Goal: Task Accomplishment & Management: Manage account settings

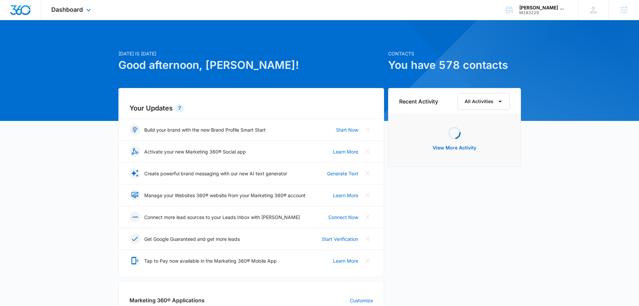
click at [68, 18] on div "Dashboard Apps Reputation Forms CRM Email Social Content Ads Intelligence Files…" at bounding box center [71, 10] width 61 height 20
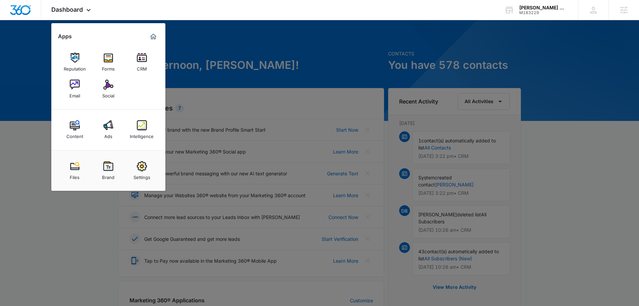
drag, startPoint x: 264, startPoint y: 39, endPoint x: 300, endPoint y: 30, distance: 37.5
click at [264, 39] on div at bounding box center [319, 153] width 639 height 306
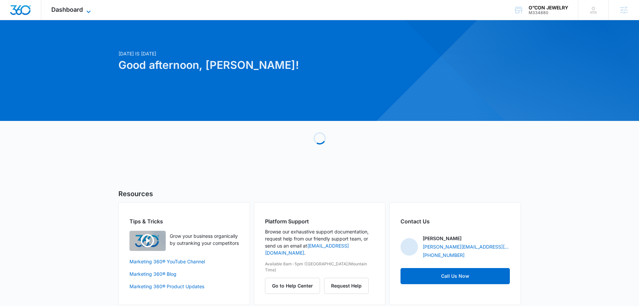
click at [79, 11] on span "Dashboard" at bounding box center [67, 9] width 32 height 7
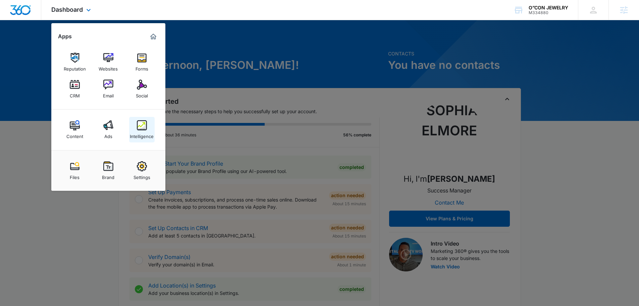
click at [144, 130] on div "Intelligence" at bounding box center [142, 134] width 24 height 9
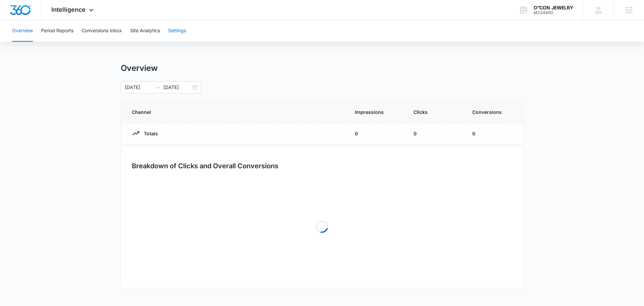
click at [174, 29] on button "Settings" at bounding box center [177, 30] width 18 height 21
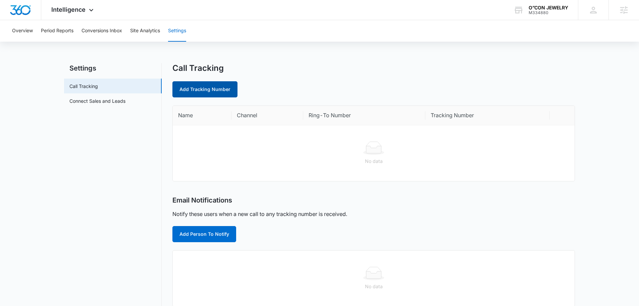
click at [193, 92] on link "Add Tracking Number" at bounding box center [204, 89] width 65 height 16
select select "by_area_code"
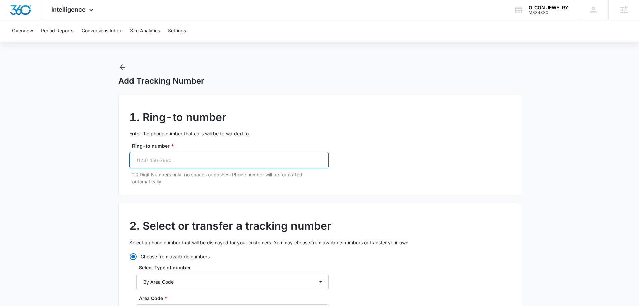
click at [228, 161] on input "Ring-to number *" at bounding box center [228, 160] width 199 height 16
paste input "(954) 347-2834"
type input "(954) 347-2834"
click at [400, 136] on p "Enter the phone number that calls will be forwarded to" at bounding box center [319, 133] width 380 height 7
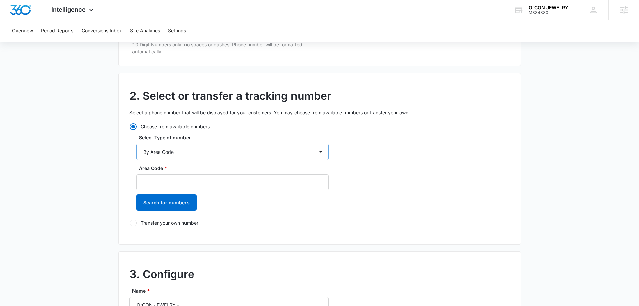
scroll to position [134, 0]
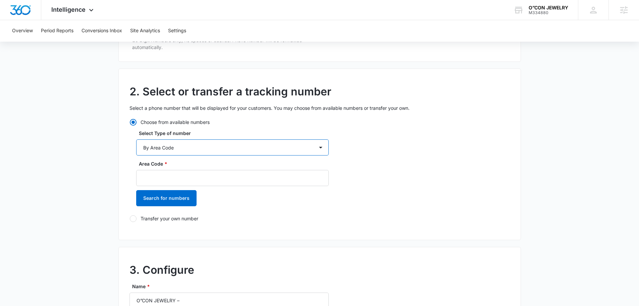
click at [223, 150] on select "By City & State By State Only By Zip Code By Area Code Toll Free Numbers" at bounding box center [232, 147] width 193 height 16
click at [136, 139] on select "By City & State By State Only By Zip Code By Area Code Toll Free Numbers" at bounding box center [232, 147] width 193 height 16
click at [190, 178] on input "Area Code *" at bounding box center [232, 178] width 193 height 16
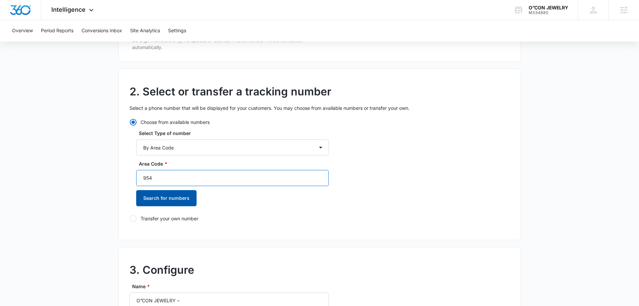
type input "954"
click at [179, 192] on button "Search for numbers" at bounding box center [166, 198] width 60 height 16
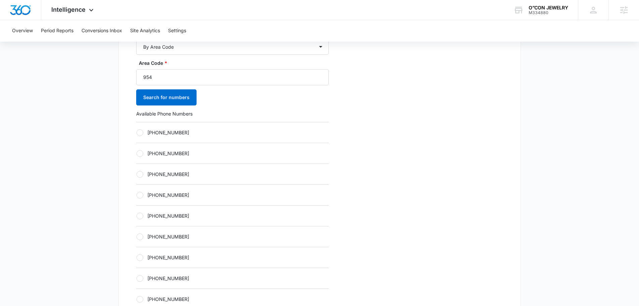
click at [186, 198] on label "+19542713603" at bounding box center [232, 194] width 193 height 7
click at [136, 195] on input "+19542713603" at bounding box center [136, 195] width 0 height 0
radio input "true"
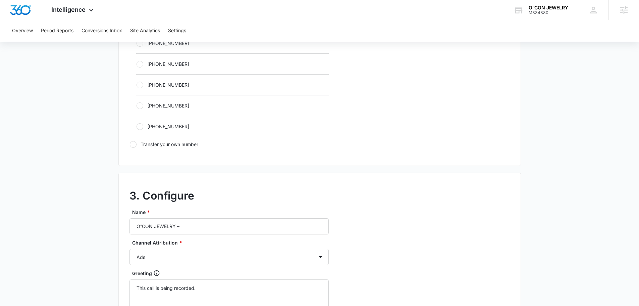
scroll to position [436, 0]
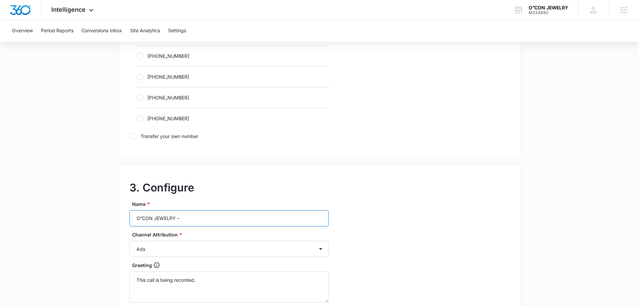
click at [206, 217] on input "O”CON JEWELRY –" at bounding box center [228, 218] width 199 height 16
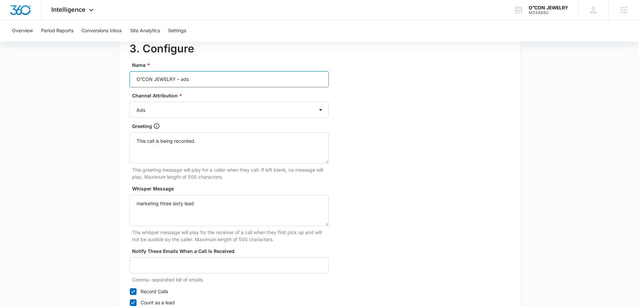
scroll to position [628, 0]
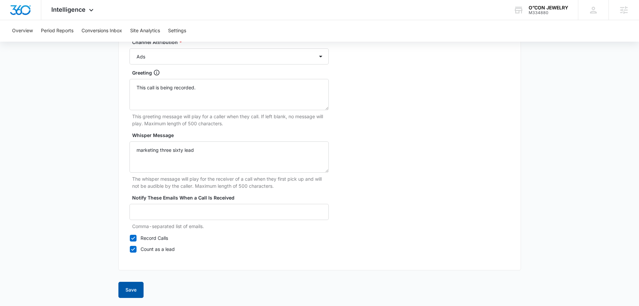
type input "O”CON JEWELRY – ads"
click at [135, 291] on button "Save" at bounding box center [130, 289] width 25 height 16
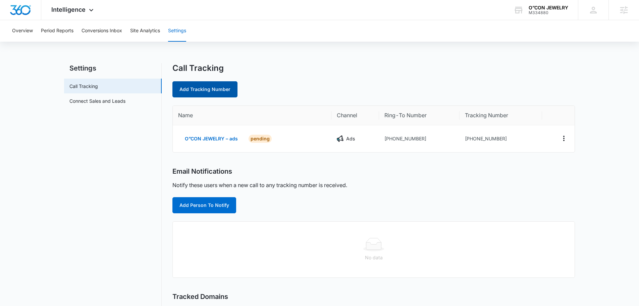
click at [214, 92] on link "Add Tracking Number" at bounding box center [204, 89] width 65 height 16
select select "by_area_code"
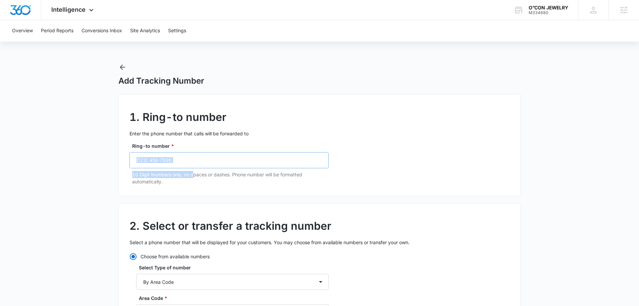
click at [193, 166] on div "Ring-to number * 10 Digit Numbers only, no spaces or dashes. Phone number will …" at bounding box center [228, 163] width 199 height 43
click at [193, 163] on input "Ring-to number *" at bounding box center [228, 160] width 199 height 16
paste input "(954) 347-2834"
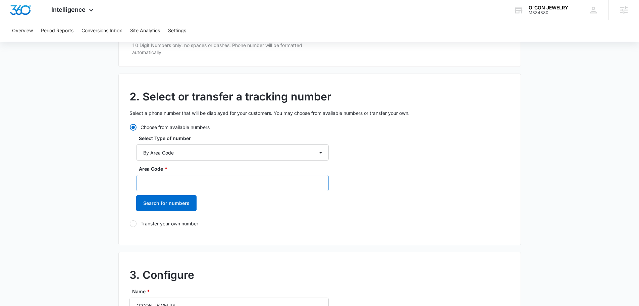
scroll to position [134, 0]
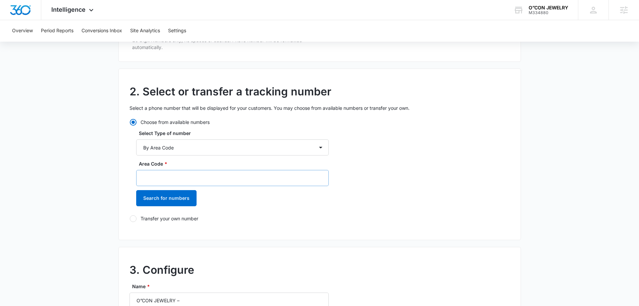
type input "(954) 347-2834"
click at [188, 172] on input "Area Code *" at bounding box center [232, 178] width 193 height 16
type input "954"
click at [178, 198] on button "Search for numbers" at bounding box center [166, 198] width 60 height 16
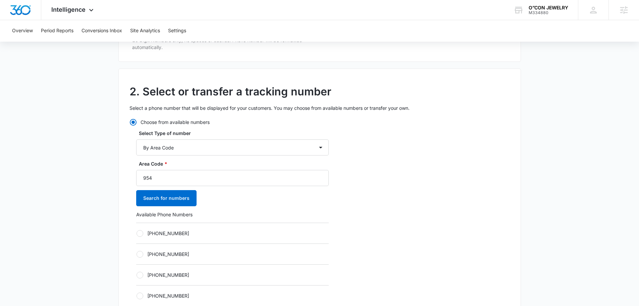
click at [188, 263] on div "+19542710981" at bounding box center [232, 253] width 193 height 21
click at [186, 256] on label "+19542710981" at bounding box center [232, 253] width 193 height 7
click at [136, 254] on input "+19542710981" at bounding box center [136, 254] width 0 height 0
radio input "true"
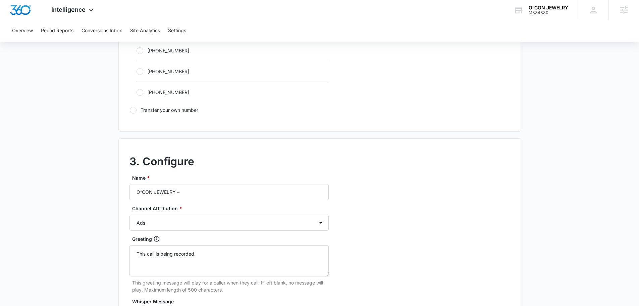
scroll to position [537, 0]
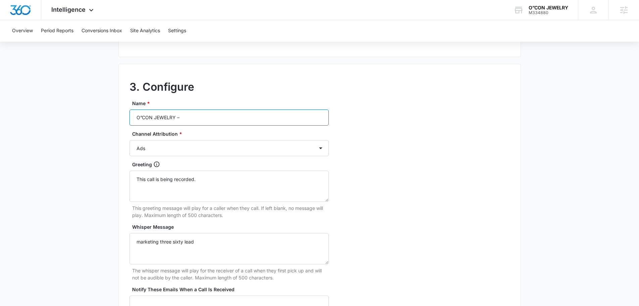
click at [211, 116] on input "O”CON JEWELRY –" at bounding box center [228, 117] width 199 height 16
type input "O”CON JEWELRY – content"
click at [194, 153] on select "Ads Local Service Ads Content Social Other" at bounding box center [228, 148] width 199 height 16
select select "CONTENT"
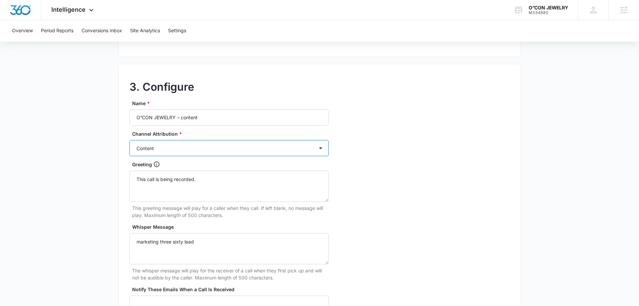
click at [129, 140] on select "Ads Local Service Ads Content Social Other" at bounding box center [228, 148] width 199 height 16
click at [167, 237] on textarea "Whisper Message" at bounding box center [228, 248] width 199 height 31
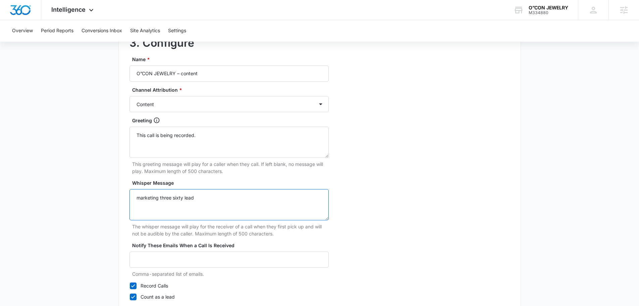
scroll to position [628, 0]
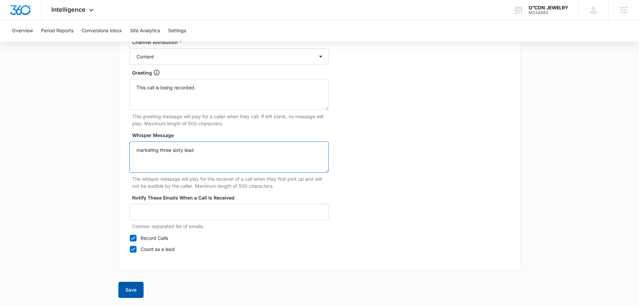
type textarea "marketing three sixty lead"
click at [120, 296] on button "Save" at bounding box center [130, 289] width 25 height 16
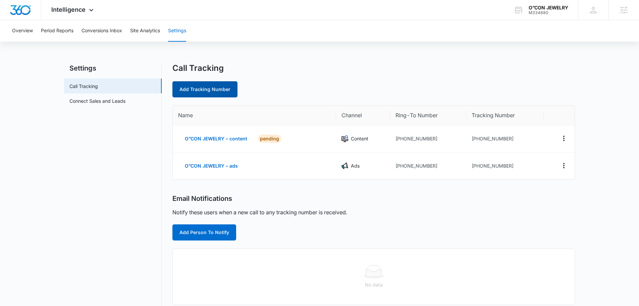
click at [216, 92] on link "Add Tracking Number" at bounding box center [204, 89] width 65 height 16
select select "by_area_code"
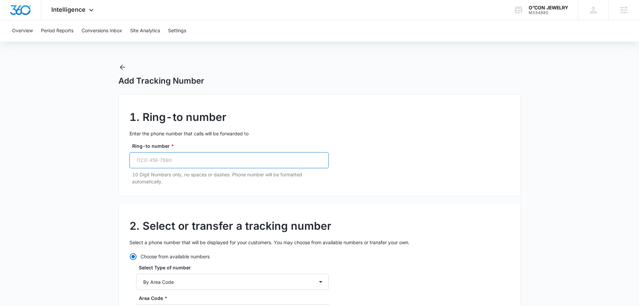
click at [188, 159] on input "Ring-to number *" at bounding box center [228, 160] width 199 height 16
paste input "(954) 347-2834"
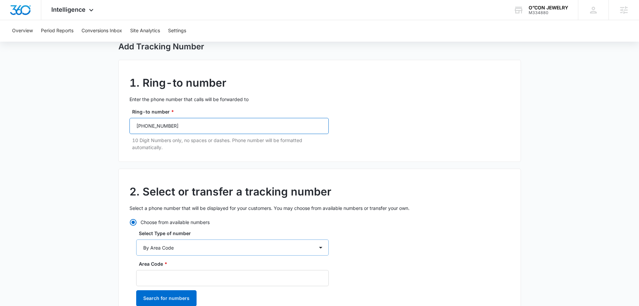
scroll to position [101, 0]
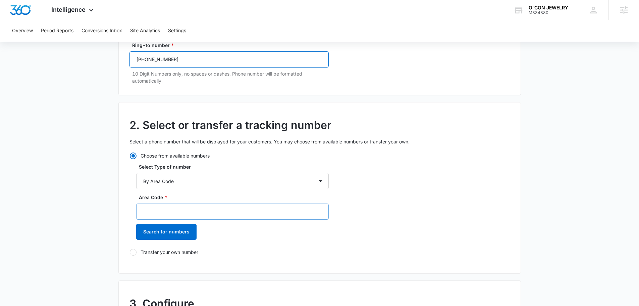
type input "(954) 347-2834"
click at [180, 209] on input "Area Code *" at bounding box center [232, 211] width 193 height 16
type input "954"
click at [183, 237] on button "Search for numbers" at bounding box center [166, 231] width 60 height 16
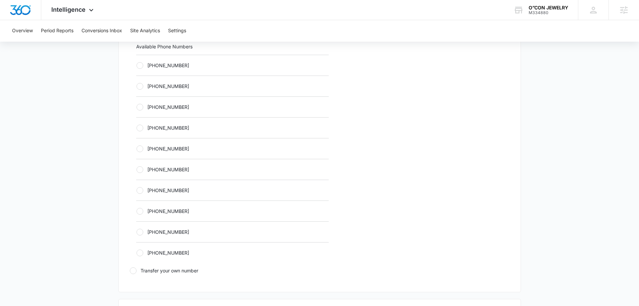
click at [190, 148] on label "+19542714913" at bounding box center [232, 148] width 193 height 7
click at [136, 148] on input "+19542714913" at bounding box center [136, 148] width 0 height 0
radio input "true"
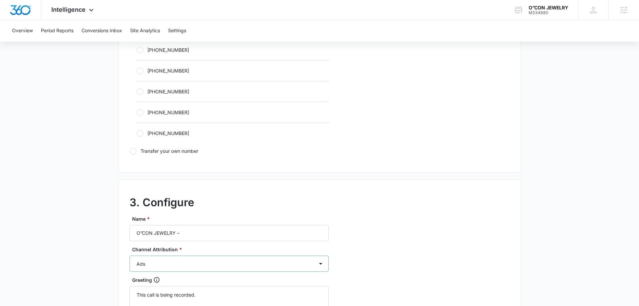
scroll to position [537, 0]
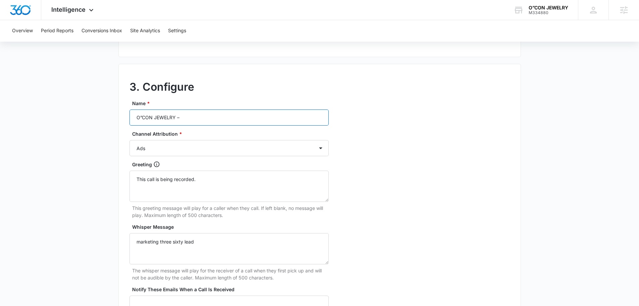
click at [212, 116] on input "O”CON JEWELRY –" at bounding box center [228, 117] width 199 height 16
type input "O”CON JEWELRY – social"
click at [207, 143] on select "Ads Local Service Ads Content Social Other" at bounding box center [228, 148] width 199 height 16
select select "SOCIAL"
click at [129, 140] on select "Ads Local Service Ads Content Social Other" at bounding box center [228, 148] width 199 height 16
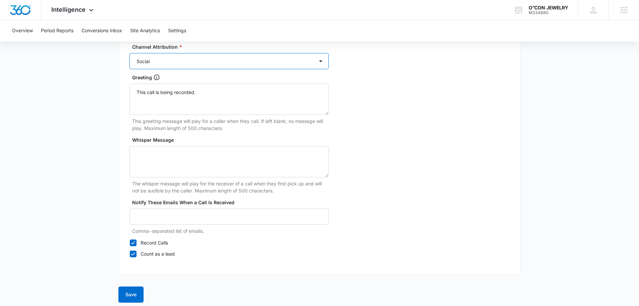
scroll to position [628, 0]
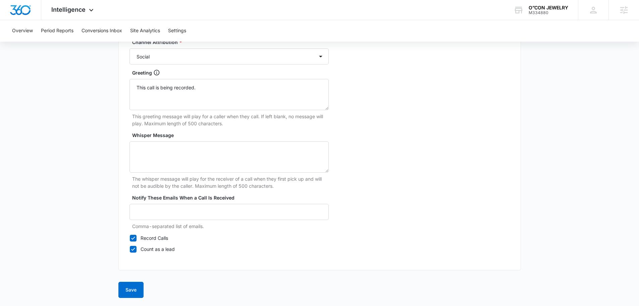
click at [177, 175] on p "The whisper message will play for the receiver of a call when they first pick u…" at bounding box center [230, 182] width 197 height 14
click at [179, 169] on textarea "Whisper Message" at bounding box center [228, 156] width 199 height 31
type textarea "marketing three sixty lead"
click at [126, 288] on button "Save" at bounding box center [130, 289] width 25 height 16
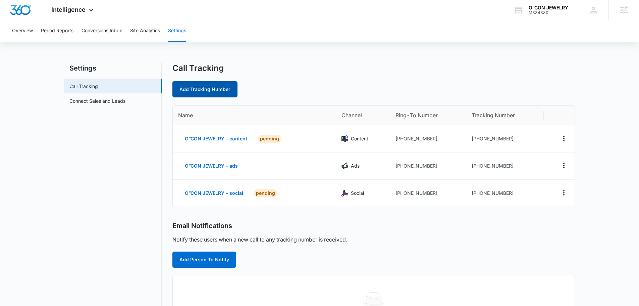
click at [215, 86] on link "Add Tracking Number" at bounding box center [204, 89] width 65 height 16
select select "by_area_code"
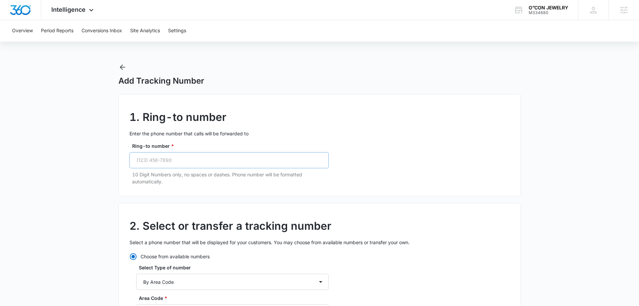
click at [198, 152] on div "Ring-to number * 10 Digit Numbers only, no spaces or dashes. Phone number will …" at bounding box center [228, 163] width 199 height 43
click at [198, 158] on input "Ring-to number *" at bounding box center [228, 160] width 199 height 16
paste input "(954) 347-2834"
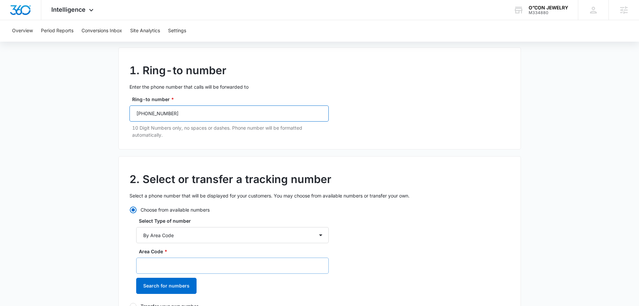
scroll to position [134, 0]
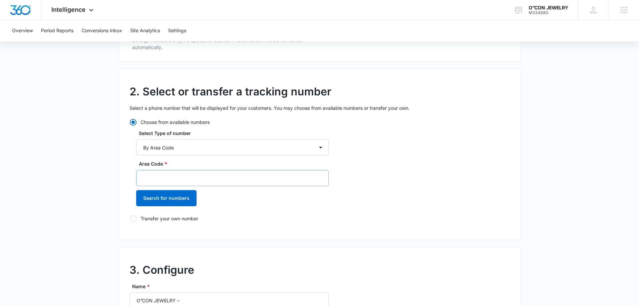
type input "(954) 347-2834"
click at [193, 173] on input "Area Code *" at bounding box center [232, 178] width 193 height 16
type input "954"
click at [166, 195] on button "Search for numbers" at bounding box center [166, 198] width 60 height 16
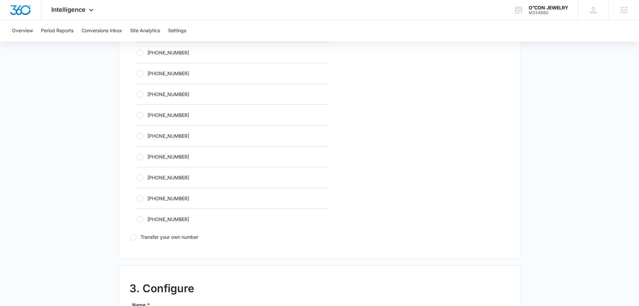
click at [186, 158] on label "+19542715855" at bounding box center [232, 156] width 193 height 7
click at [136, 157] on input "+19542715855" at bounding box center [136, 156] width 0 height 0
radio input "true"
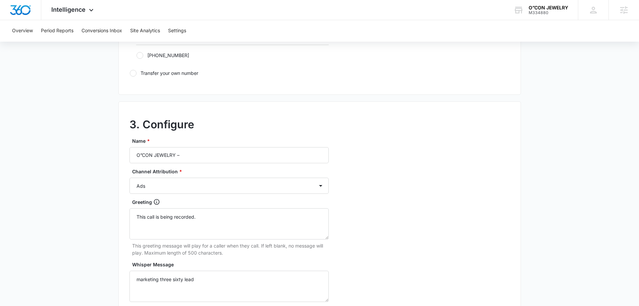
scroll to position [570, 0]
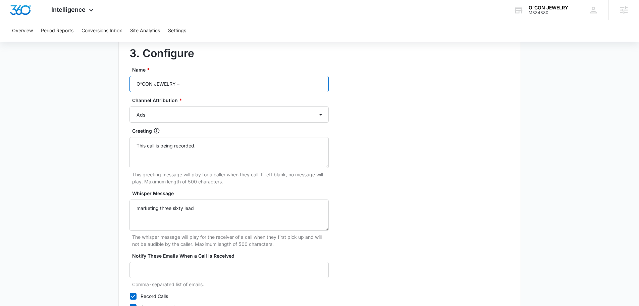
click at [204, 80] on input "O”CON JEWELRY –" at bounding box center [228, 84] width 199 height 16
type input "O”CON JEWELRY – other"
click at [186, 112] on select "Ads Local Service Ads Content Social Other" at bounding box center [228, 114] width 199 height 16
select select "OTHER"
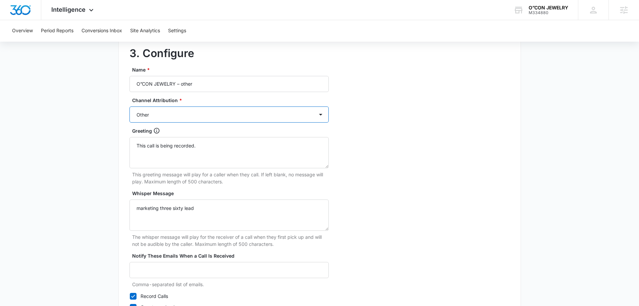
click at [129, 106] on select "Ads Local Service Ads Content Social Other" at bounding box center [228, 114] width 199 height 16
click at [377, 139] on div "3. Configure Name * O”CON JEWELRY – other Channel Attribution * Ads Local Servi…" at bounding box center [319, 179] width 402 height 298
click at [234, 217] on textarea "Whisper Message" at bounding box center [228, 214] width 199 height 31
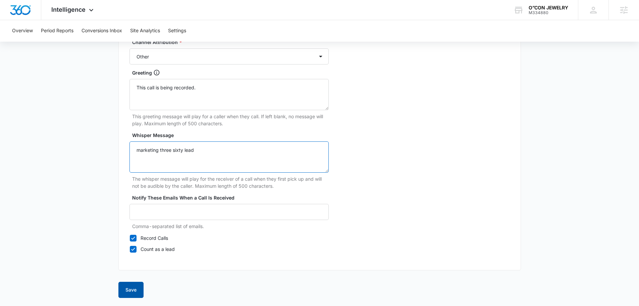
type textarea "marketing three sixty lead"
click at [135, 291] on button "Save" at bounding box center [130, 289] width 25 height 16
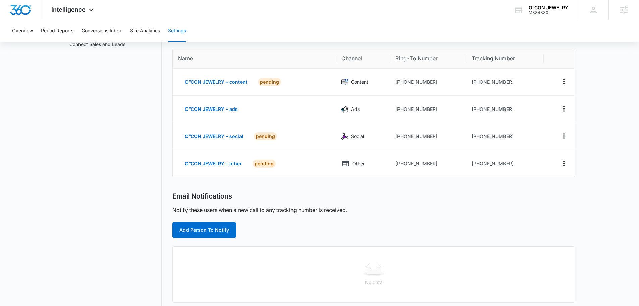
scroll to position [67, 0]
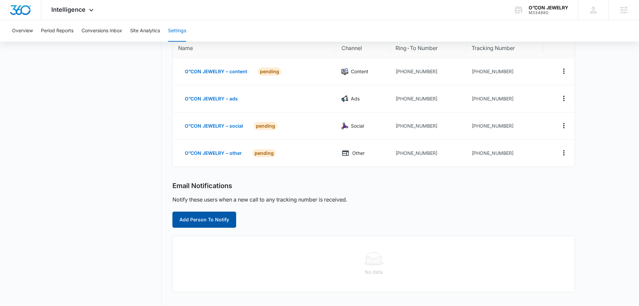
click at [218, 223] on button "Add Person To Notify" at bounding box center [204, 219] width 64 height 16
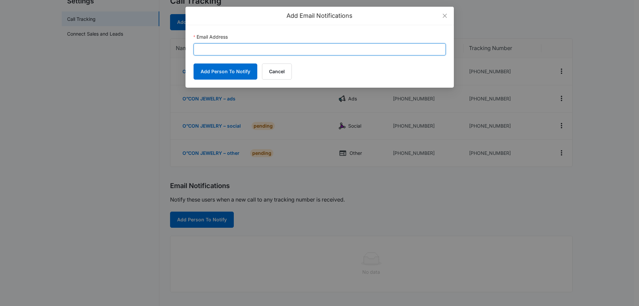
click at [270, 52] on input "Email Address" at bounding box center [320, 49] width 252 height 12
paste input "sophia.elmore@madwire.com"
type input "sophia.elmore@madwire.com"
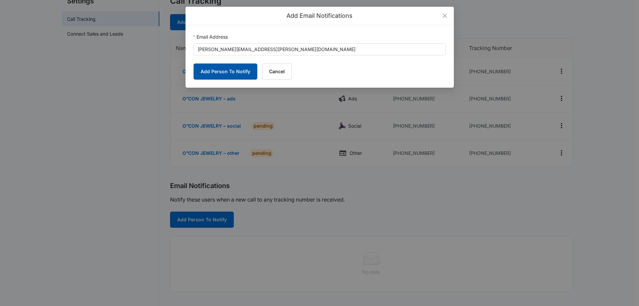
click at [228, 77] on button "Add Person To Notify" at bounding box center [226, 71] width 64 height 16
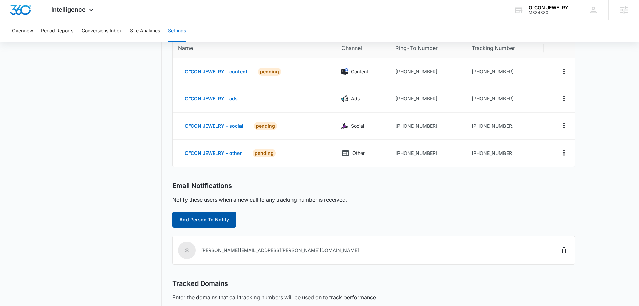
click at [210, 216] on button "Add Person To Notify" at bounding box center [204, 219] width 64 height 16
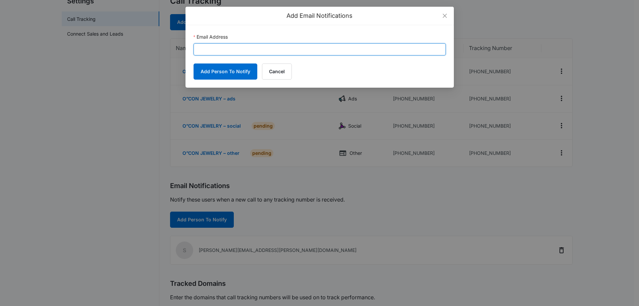
click at [236, 44] on input "Email Address" at bounding box center [320, 49] width 252 height 12
paste input "info@oconjewelry.com"
type input "info@oconjewelry.com"
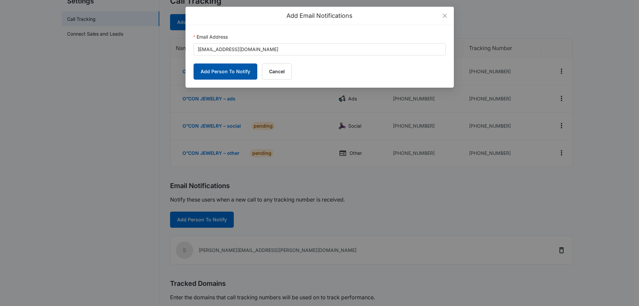
drag, startPoint x: 213, startPoint y: 68, endPoint x: 286, endPoint y: 109, distance: 83.6
click at [213, 68] on button "Add Person To Notify" at bounding box center [226, 71] width 64 height 16
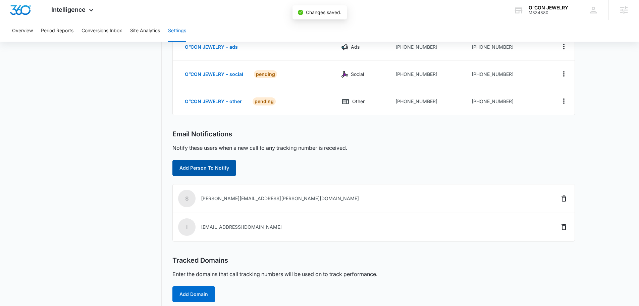
scroll to position [187, 0]
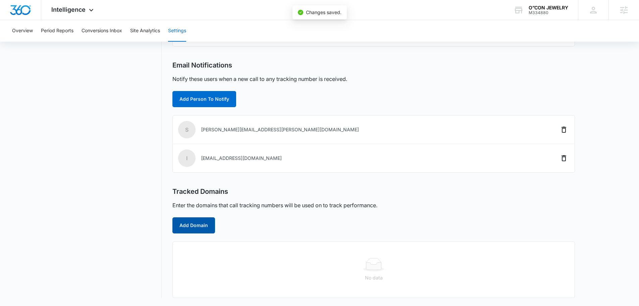
click at [203, 230] on button "Add Domain" at bounding box center [193, 225] width 43 height 16
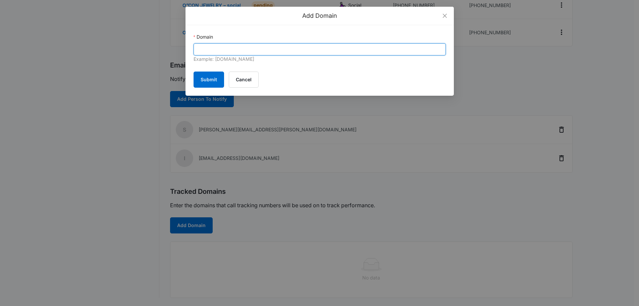
drag, startPoint x: 292, startPoint y: 44, endPoint x: 291, endPoint y: 37, distance: 7.5
click at [292, 40] on div "Domain Example: marketing360.com" at bounding box center [320, 48] width 252 height 30
paste input "https://www.oconjewelry.com/"
drag, startPoint x: 227, startPoint y: 49, endPoint x: 39, endPoint y: 40, distance: 188.4
click at [39, 40] on div "Add Domain Domain https://www.oconjewelry.com/ Example: marketing360.com Submit…" at bounding box center [319, 153] width 639 height 306
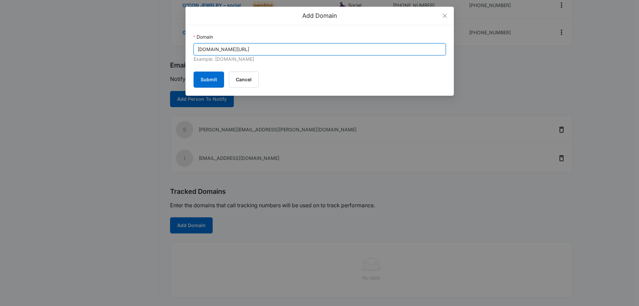
click at [267, 50] on input "oconjewelry.com/" at bounding box center [320, 49] width 252 height 12
type input "oconjewelry.com"
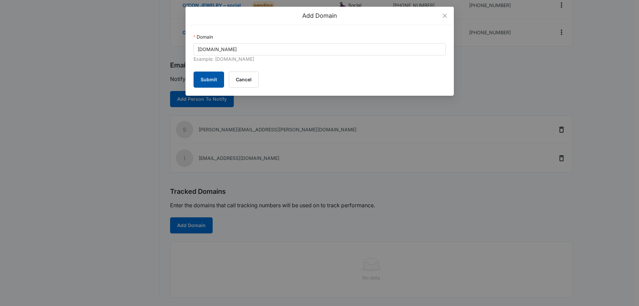
click at [203, 80] on button "Submit" at bounding box center [209, 79] width 31 height 16
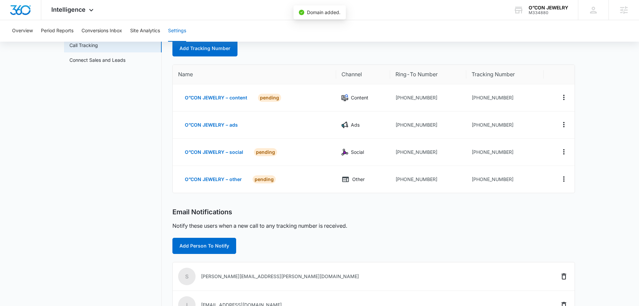
scroll to position [0, 0]
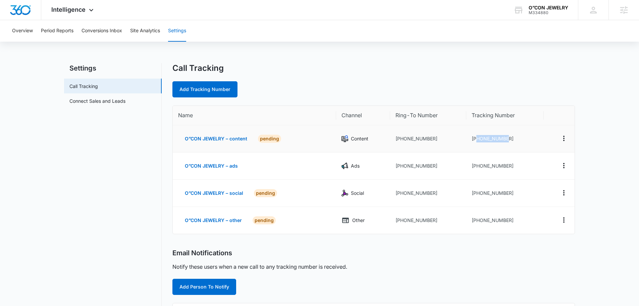
drag, startPoint x: 510, startPoint y: 138, endPoint x: 478, endPoint y: 138, distance: 32.5
click at [478, 138] on td "+19542710981" at bounding box center [504, 138] width 77 height 27
copy td "9542710981"
click at [504, 168] on td "+19542713603" at bounding box center [504, 165] width 77 height 27
drag, startPoint x: 506, startPoint y: 167, endPoint x: 477, endPoint y: 164, distance: 29.3
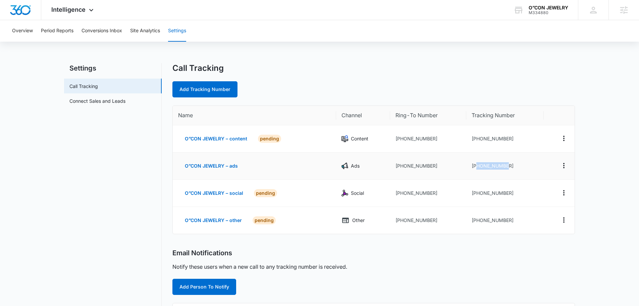
click at [477, 164] on td "+19542713603" at bounding box center [504, 165] width 77 height 27
copy td "9542713603"
click at [577, 172] on main "Settings Call Tracking Connect Sales and Leads Call Tracking Add Tracking Numbe…" at bounding box center [319, 261] width 639 height 396
drag, startPoint x: 518, startPoint y: 192, endPoint x: 478, endPoint y: 192, distance: 40.2
click at [478, 192] on td "+19542714913" at bounding box center [504, 192] width 77 height 27
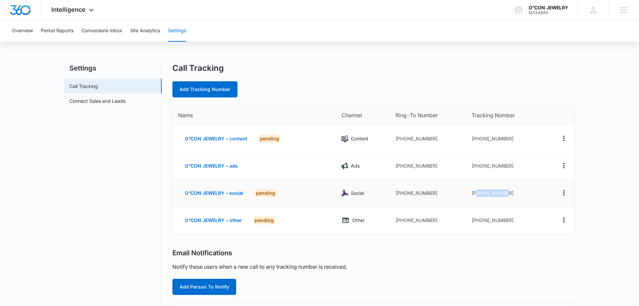
copy td "9542714913"
click at [547, 196] on td at bounding box center [559, 192] width 31 height 27
drag, startPoint x: 509, startPoint y: 217, endPoint x: 476, endPoint y: 220, distance: 33.0
click at [476, 220] on td "+19542715855" at bounding box center [504, 220] width 77 height 27
copy td "9542715855"
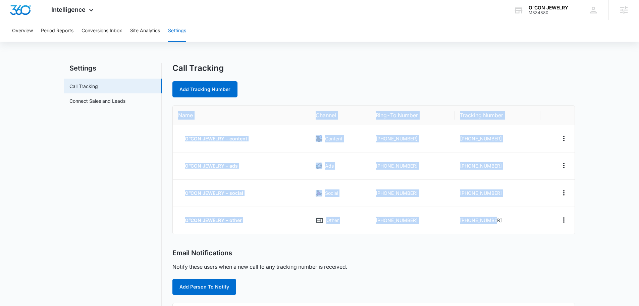
drag, startPoint x: 514, startPoint y: 220, endPoint x: 178, endPoint y: 115, distance: 352.4
click at [178, 115] on table "Name Channel Ring-To Number Tracking Number O”CON JEWELRY – content Content +19…" at bounding box center [374, 170] width 402 height 128
copy table "Name Channel Ring-To Number Tracking Number O”CON JEWELRY – content Content +19…"
